Goal: Information Seeking & Learning: Check status

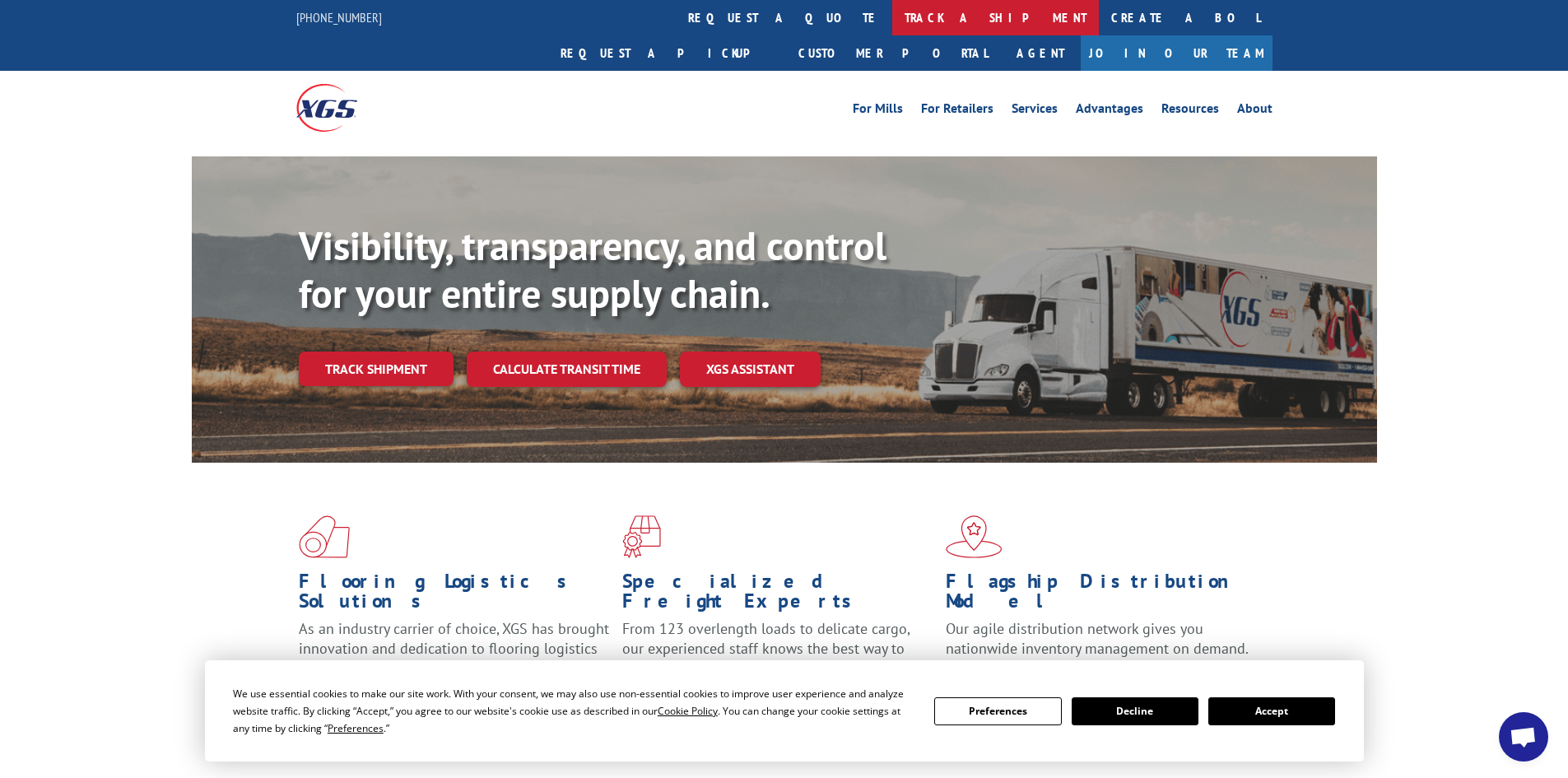
click at [892, 17] on link "track a shipment" at bounding box center [995, 17] width 206 height 35
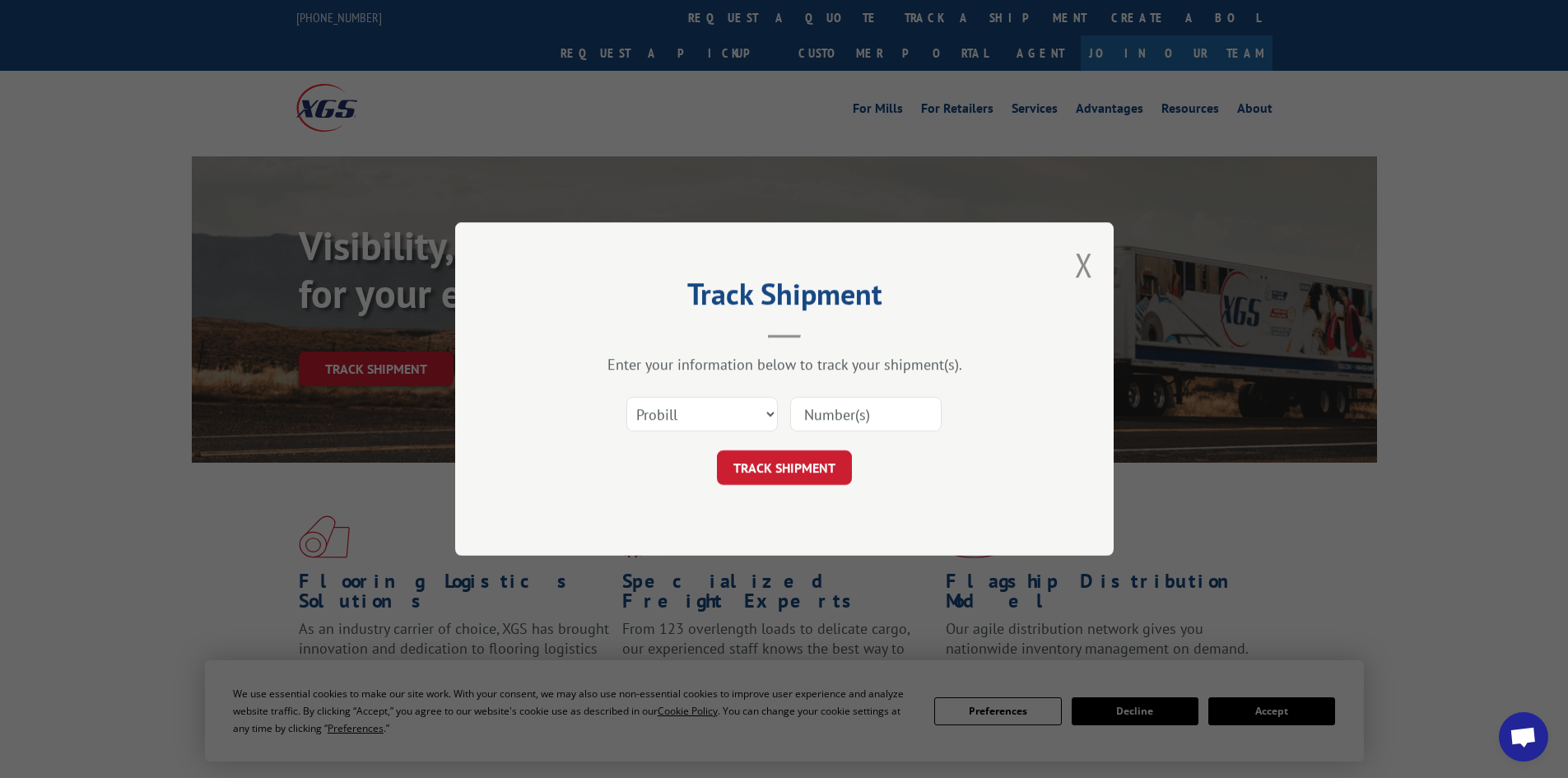
paste input "17611102"
type input "17611102"
click at [772, 464] on button "TRACK SHIPMENT" at bounding box center [784, 468] width 135 height 35
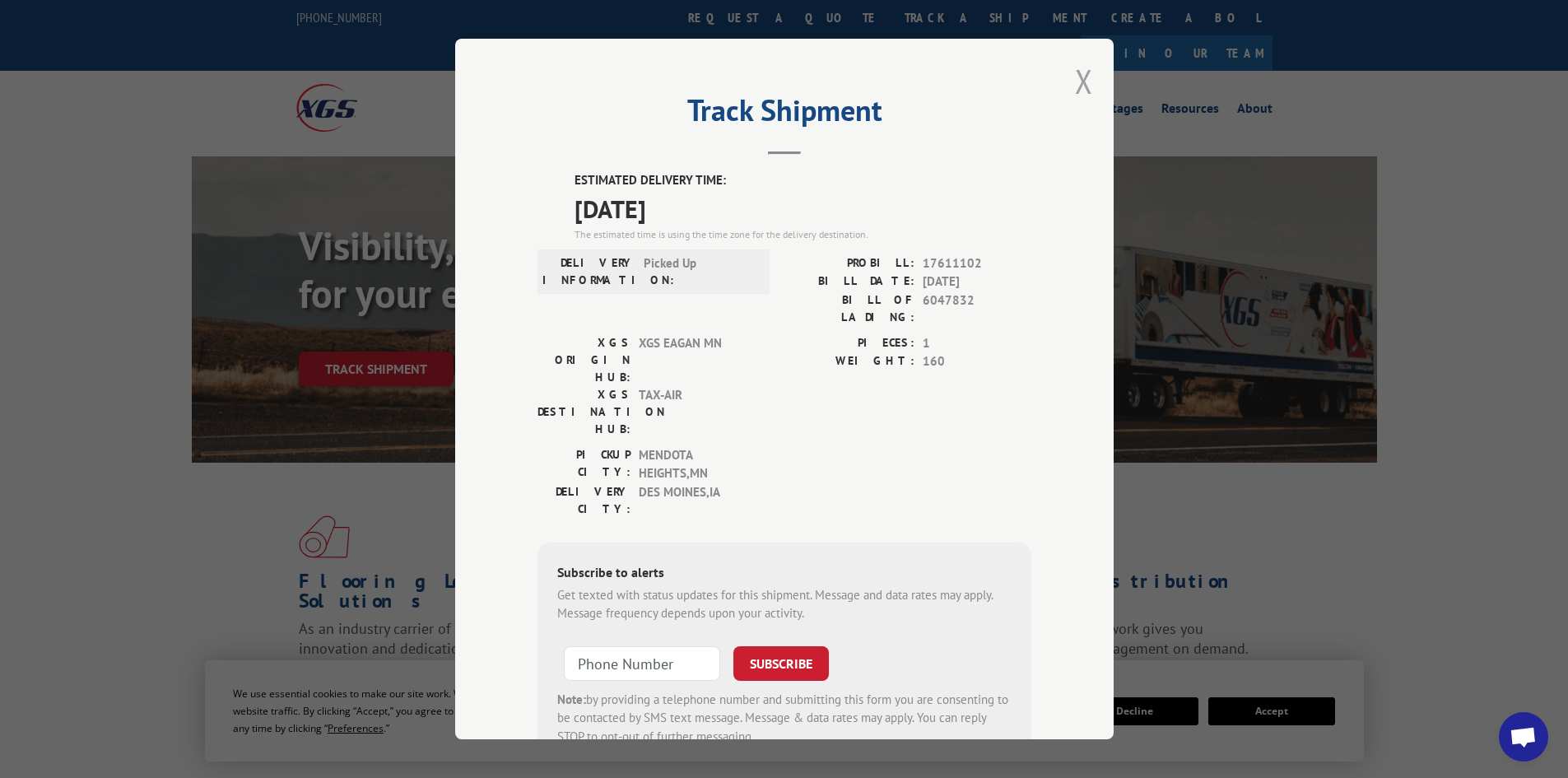
click at [1078, 80] on button "Close modal" at bounding box center [1084, 80] width 18 height 43
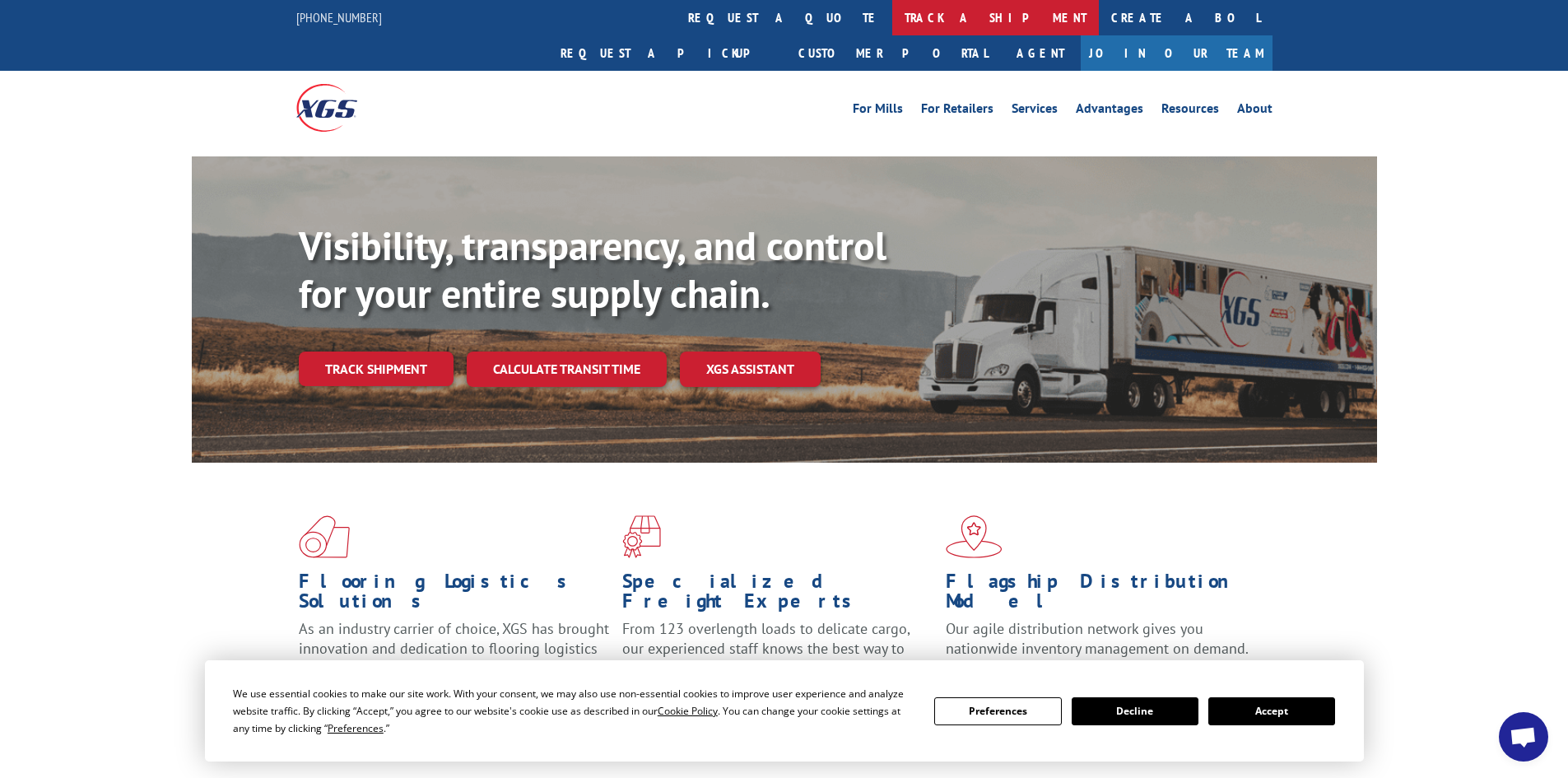
click at [892, 17] on link "track a shipment" at bounding box center [995, 17] width 206 height 35
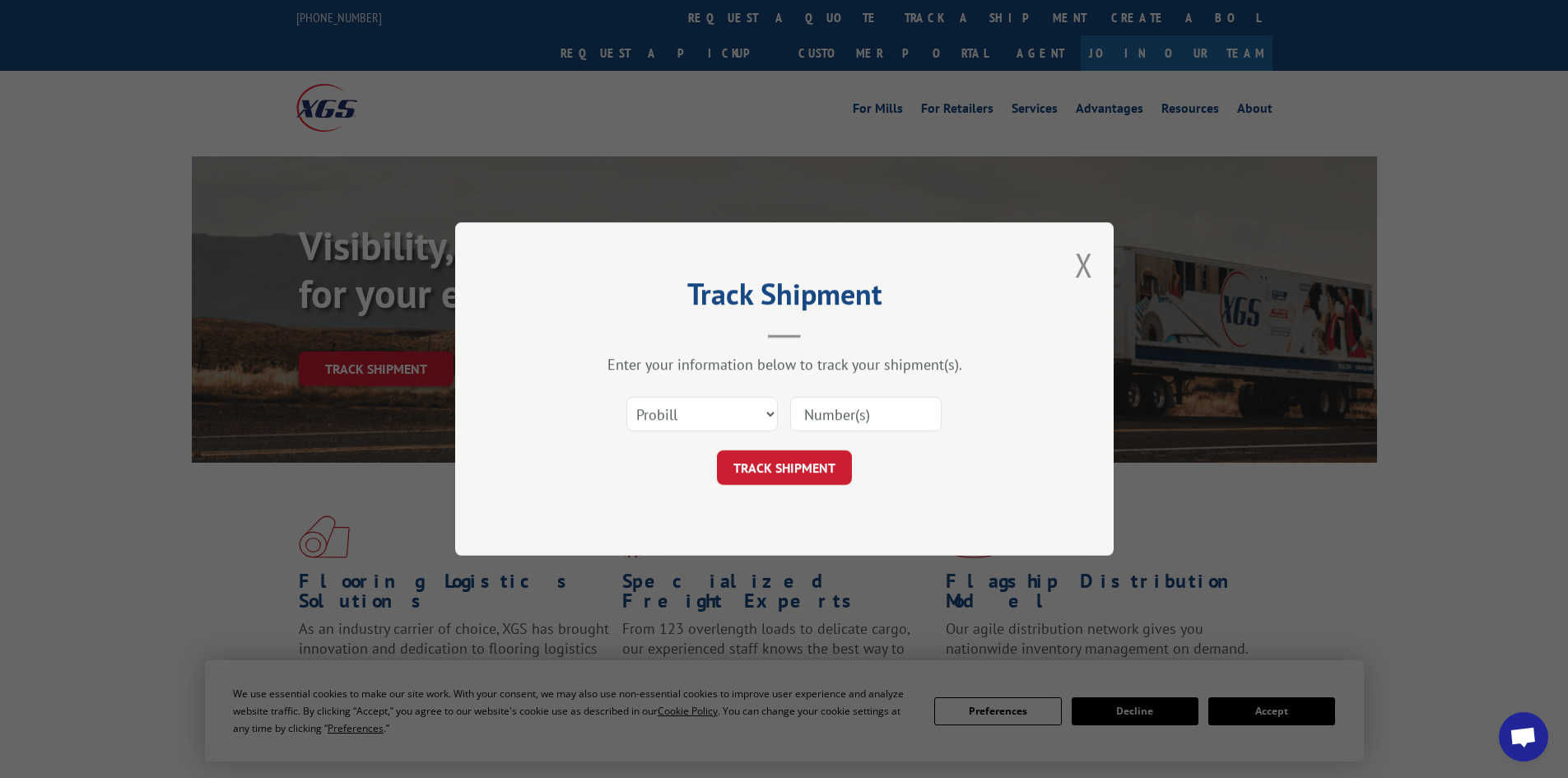
paste input "17611458"
type input "17611458"
click at [800, 462] on button "TRACK SHIPMENT" at bounding box center [784, 468] width 135 height 35
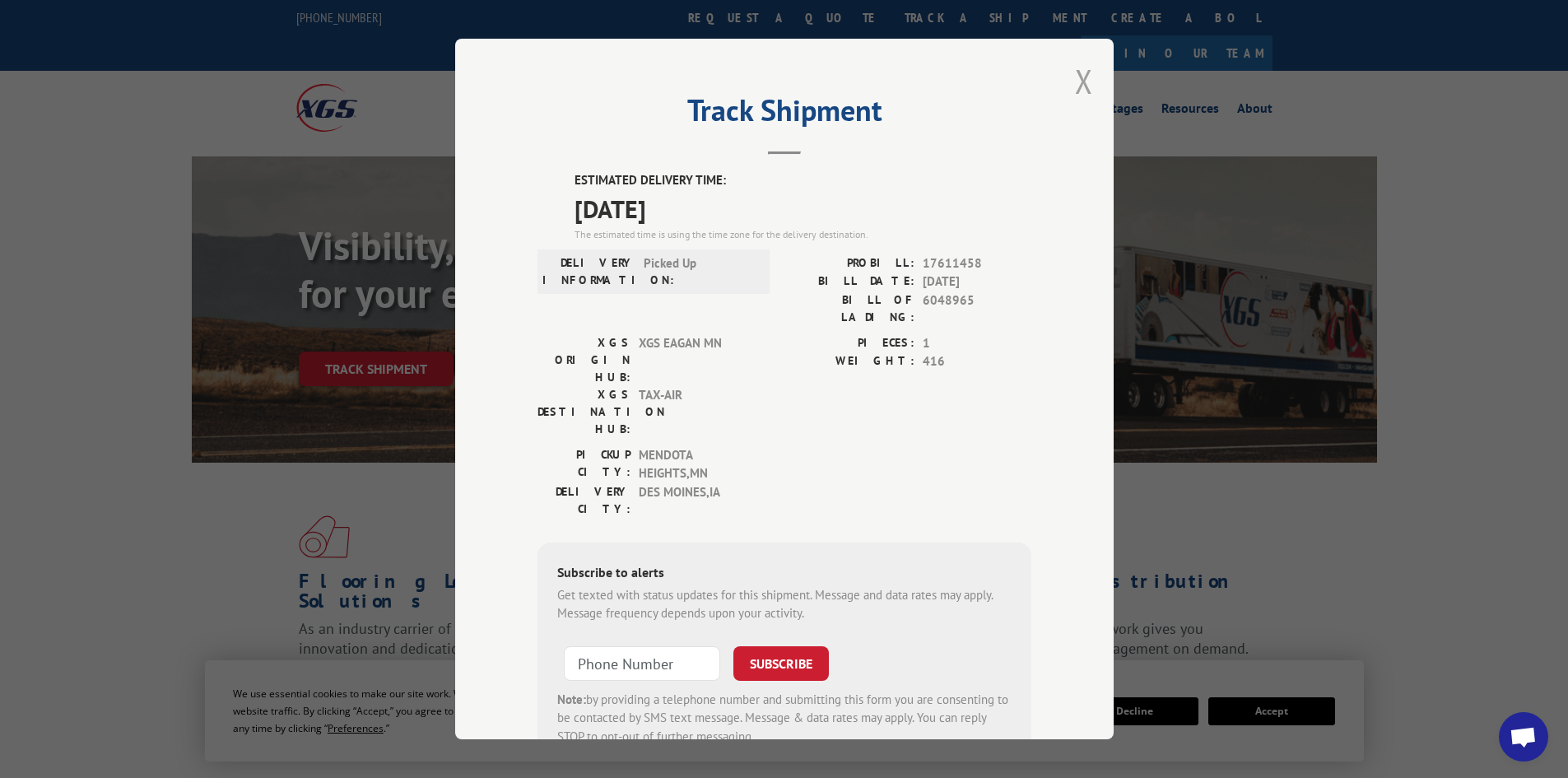
click at [1080, 80] on button "Close modal" at bounding box center [1084, 80] width 18 height 43
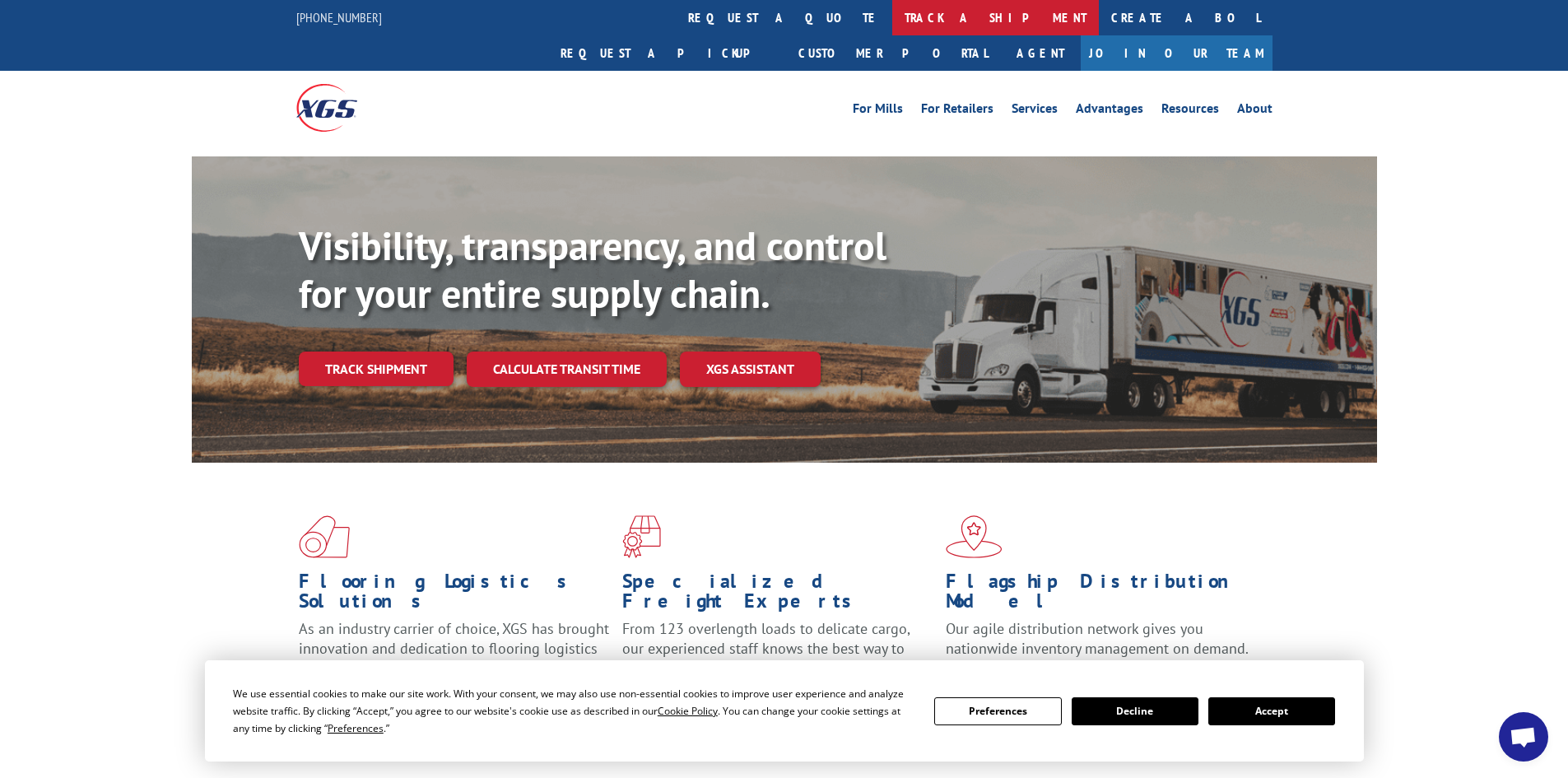
click at [892, 8] on link "track a shipment" at bounding box center [995, 17] width 206 height 35
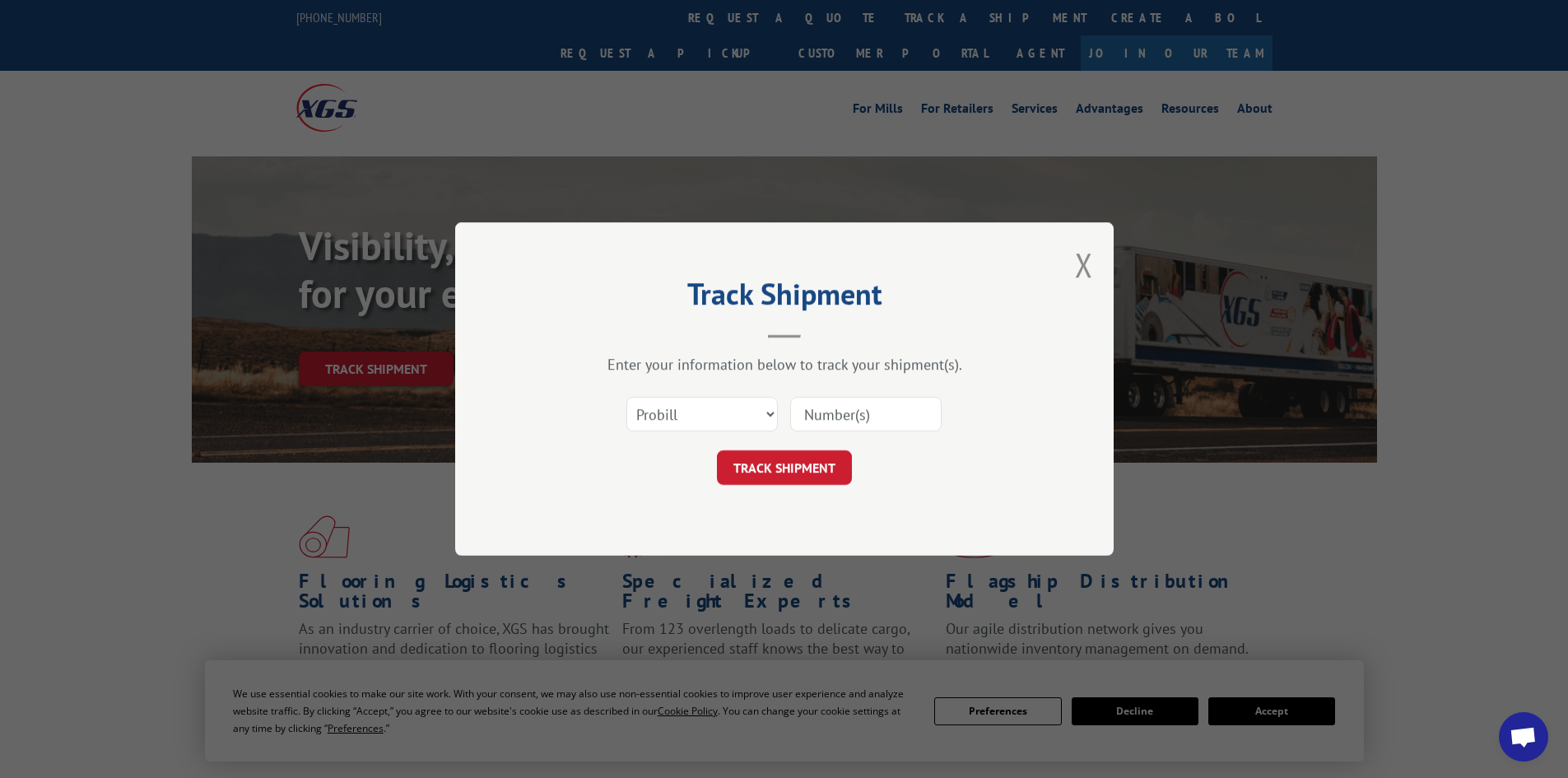
paste input "17613194"
type input "17613194"
click at [794, 459] on button "TRACK SHIPMENT" at bounding box center [784, 468] width 135 height 35
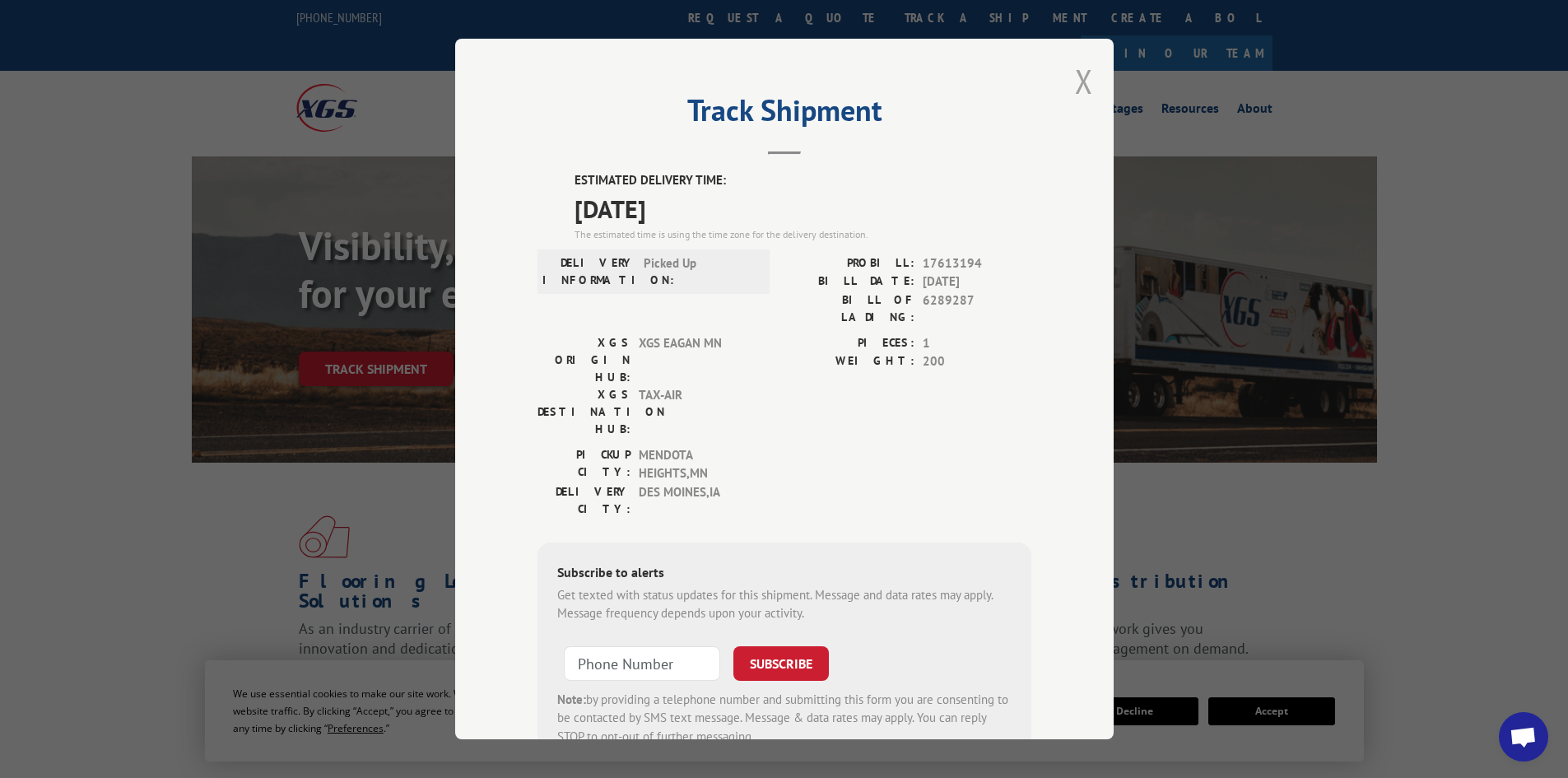
click at [1075, 78] on button "Close modal" at bounding box center [1084, 80] width 18 height 43
